Goal: Task Accomplishment & Management: Manage account settings

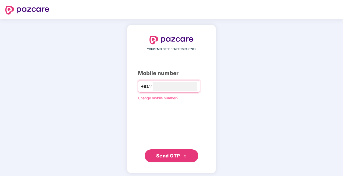
type input "**********"
click at [165, 157] on span "Send OTP" at bounding box center [168, 155] width 24 height 6
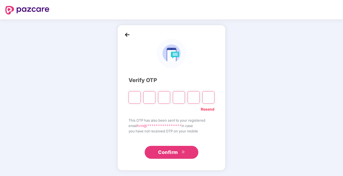
type input "*"
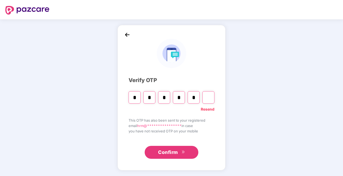
type input "*"
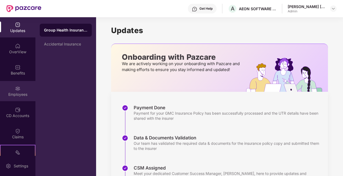
click at [21, 92] on div "Employees" at bounding box center [17, 94] width 35 height 5
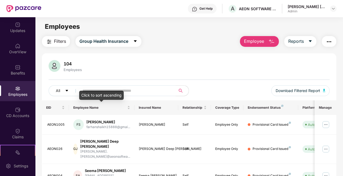
click at [88, 91] on div "Click to sort ascending" at bounding box center [101, 95] width 45 height 9
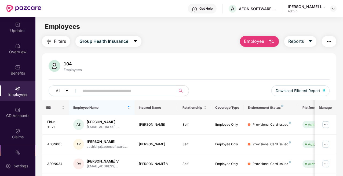
click at [137, 90] on input "text" at bounding box center [125, 91] width 86 height 8
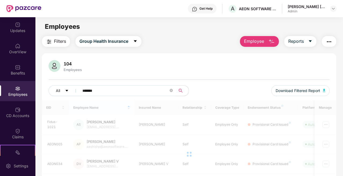
type input "*******"
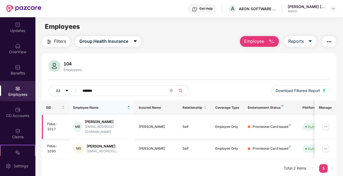
click at [326, 124] on img at bounding box center [326, 126] width 9 height 9
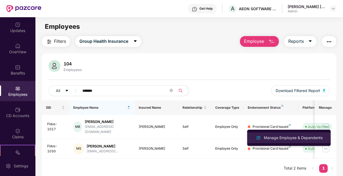
click at [277, 139] on div "Manage Employee & Dependents" at bounding box center [293, 138] width 61 height 6
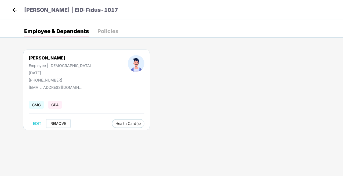
click at [62, 123] on span "REMOVE" at bounding box center [59, 123] width 16 height 4
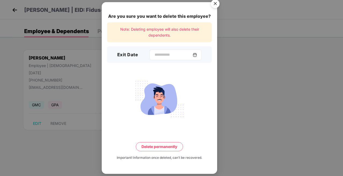
click at [197, 54] on img at bounding box center [195, 55] width 4 height 4
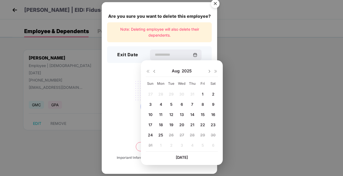
click at [153, 72] on img at bounding box center [154, 71] width 4 height 4
click at [154, 71] on img at bounding box center [154, 71] width 4 height 4
click at [209, 71] on img at bounding box center [209, 71] width 4 height 4
click at [161, 134] on span "28" at bounding box center [161, 134] width 5 height 5
type input "**********"
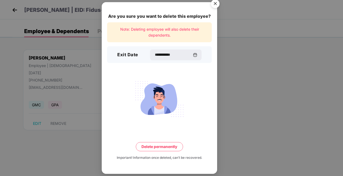
click at [159, 148] on button "Delete permanently" at bounding box center [159, 146] width 47 height 9
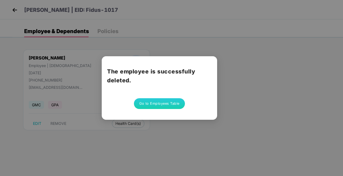
click at [168, 103] on button "Go to Employees Table" at bounding box center [159, 103] width 51 height 11
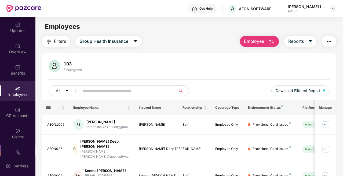
click at [109, 91] on input "text" at bounding box center [125, 91] width 86 height 8
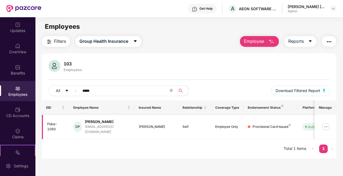
type input "*****"
click at [326, 125] on img at bounding box center [326, 126] width 9 height 9
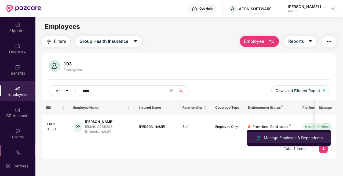
click at [291, 137] on div "Manage Employee & Dependents" at bounding box center [293, 138] width 61 height 6
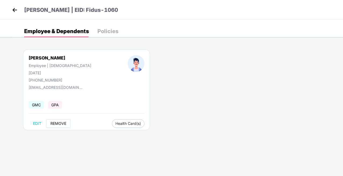
click at [58, 122] on span "REMOVE" at bounding box center [59, 123] width 16 height 4
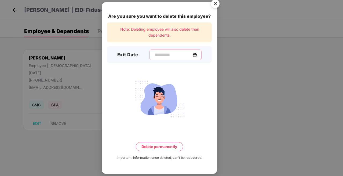
click at [172, 54] on input at bounding box center [173, 55] width 39 height 6
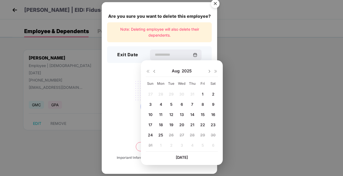
click at [154, 71] on img at bounding box center [154, 71] width 4 height 4
click at [209, 71] on img at bounding box center [209, 71] width 4 height 4
click at [160, 135] on span "28" at bounding box center [161, 134] width 5 height 5
type input "**********"
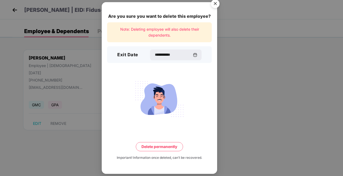
click at [160, 147] on button "Delete permanently" at bounding box center [159, 146] width 47 height 9
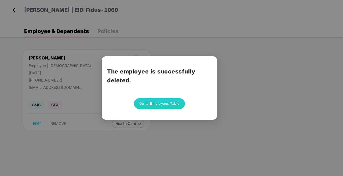
click at [162, 105] on button "Go to Employees Table" at bounding box center [159, 103] width 51 height 11
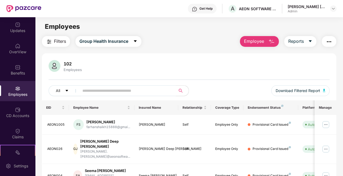
click at [100, 90] on input "text" at bounding box center [125, 91] width 86 height 8
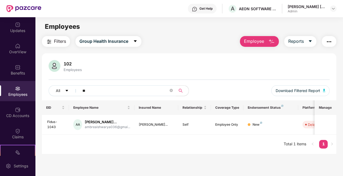
type input "*"
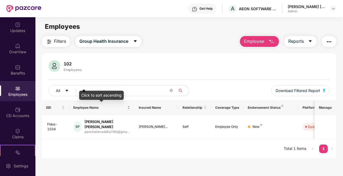
type input "*"
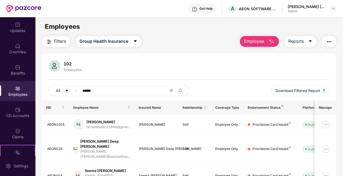
click at [179, 90] on icon "search" at bounding box center [181, 90] width 4 height 4
type input "*"
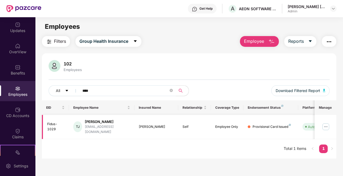
type input "****"
click at [326, 126] on img at bounding box center [326, 126] width 9 height 9
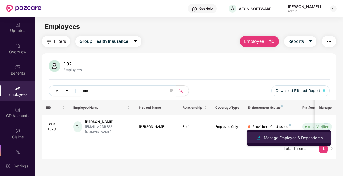
click at [298, 138] on div "Manage Employee & Dependents" at bounding box center [293, 138] width 61 height 6
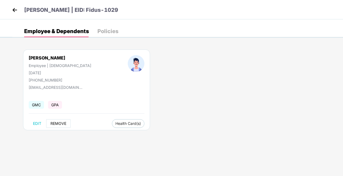
click at [58, 122] on span "REMOVE" at bounding box center [59, 123] width 16 height 4
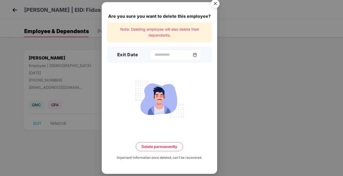
click at [197, 56] on img at bounding box center [195, 55] width 4 height 4
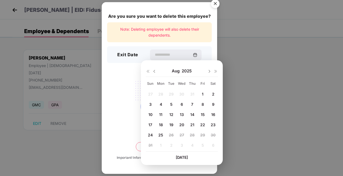
click at [179, 105] on div "6" at bounding box center [182, 104] width 8 height 8
type input "**********"
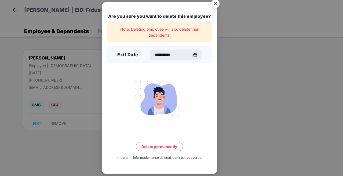
click at [159, 148] on button "Delete permanently" at bounding box center [159, 146] width 47 height 9
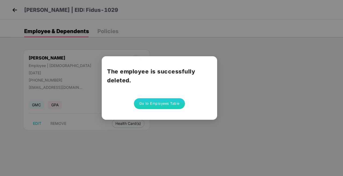
click at [171, 103] on button "Go to Employees Table" at bounding box center [159, 103] width 51 height 11
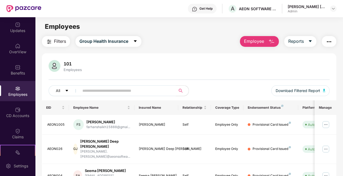
click at [119, 91] on input "text" at bounding box center [125, 91] width 86 height 8
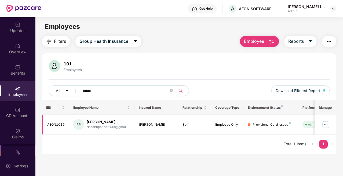
type input "******"
click at [326, 122] on img at bounding box center [326, 124] width 9 height 9
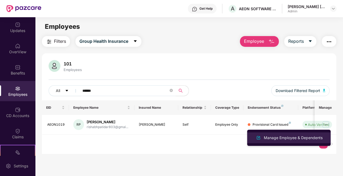
click at [290, 138] on div "Manage Employee & Dependents" at bounding box center [293, 138] width 61 height 6
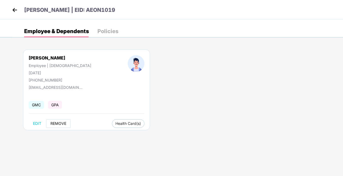
click at [58, 123] on span "REMOVE" at bounding box center [59, 123] width 16 height 4
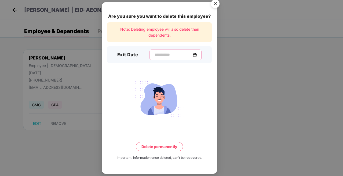
click at [166, 54] on input at bounding box center [173, 55] width 39 height 6
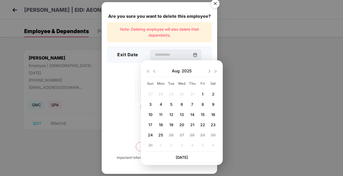
click at [153, 70] on img at bounding box center [154, 71] width 4 height 4
click at [193, 135] on span "31" at bounding box center [193, 134] width 4 height 5
type input "**********"
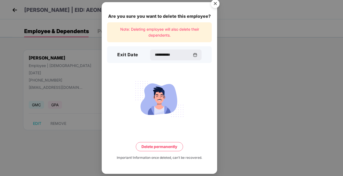
click at [166, 147] on button "Delete permanently" at bounding box center [159, 146] width 47 height 9
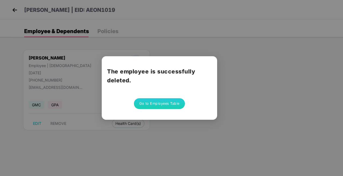
click at [170, 99] on button "Go to Employees Table" at bounding box center [159, 103] width 51 height 11
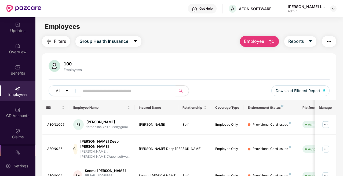
click at [328, 40] on img "button" at bounding box center [329, 41] width 6 height 6
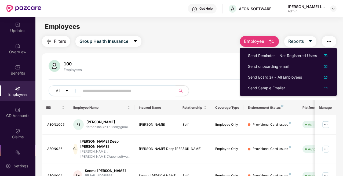
click at [214, 74] on div "100 Employees All Download Filtered Report" at bounding box center [189, 80] width 295 height 40
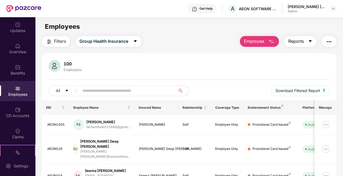
click at [301, 41] on span "Reports" at bounding box center [297, 41] width 16 height 7
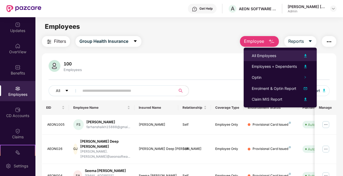
click at [267, 56] on div "All Employees" at bounding box center [264, 56] width 24 height 6
